Goal: Task Accomplishment & Management: Use online tool/utility

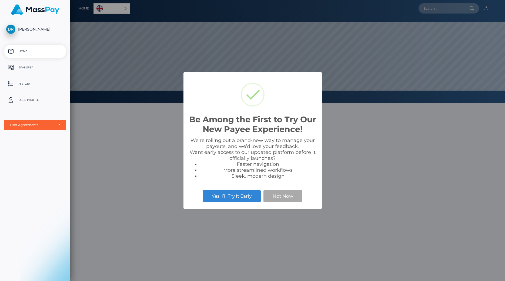
scroll to position [103, 435]
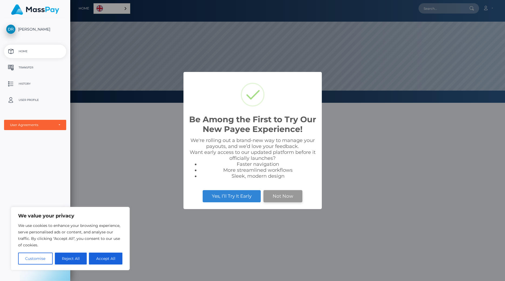
click at [276, 198] on button "Not Now" at bounding box center [283, 196] width 39 height 12
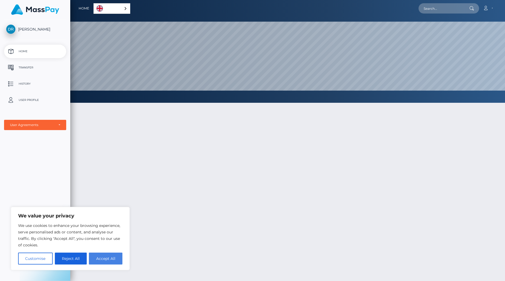
click at [109, 257] on button "Accept All" at bounding box center [106, 259] width 34 height 12
checkbox input "true"
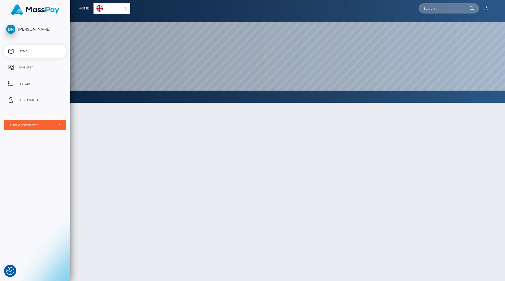
click at [35, 29] on span "[PERSON_NAME]" at bounding box center [35, 29] width 62 height 5
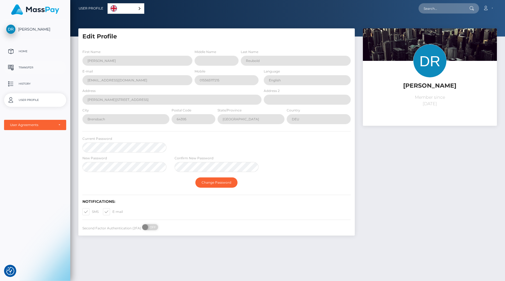
click at [38, 64] on p "Transfer" at bounding box center [35, 68] width 58 height 8
